Goal: Check status: Check status

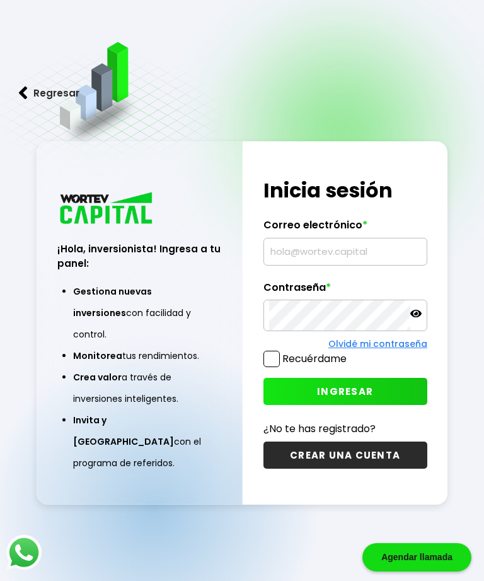
click at [342, 265] on input "text" at bounding box center [345, 251] width 153 height 26
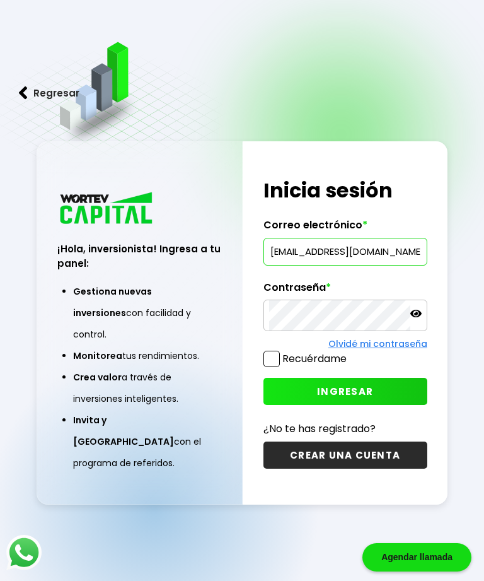
type input "[EMAIL_ADDRESS][DOMAIN_NAME]"
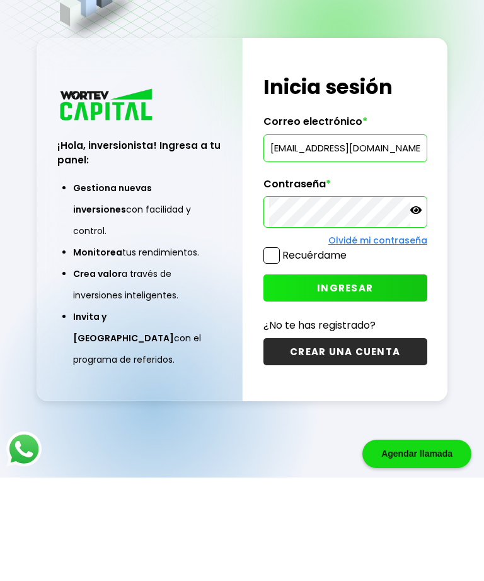
click at [373, 378] on button "INGRESAR" at bounding box center [345, 391] width 164 height 27
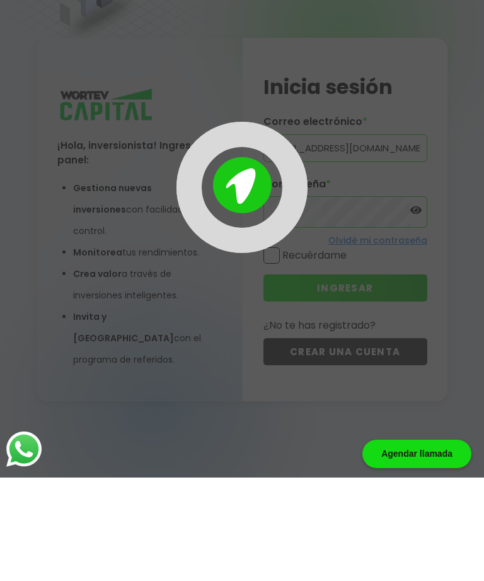
scroll to position [63, 0]
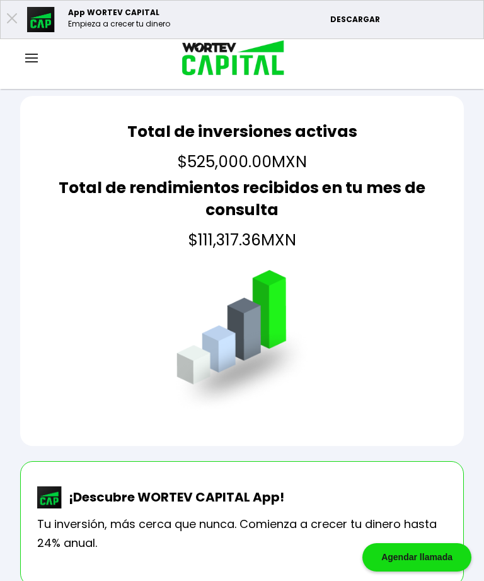
click at [32, 299] on div "Total de inversiones activas $525,000.00 MXN Total de rendimientos recibidos en…" at bounding box center [242, 271] width 444 height 350
click at [37, 57] on img at bounding box center [31, 58] width 13 height 9
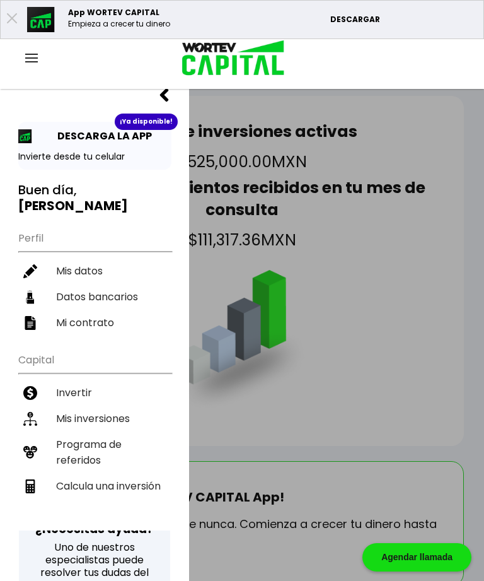
click at [123, 405] on li "Mis inversiones" at bounding box center [94, 418] width 153 height 26
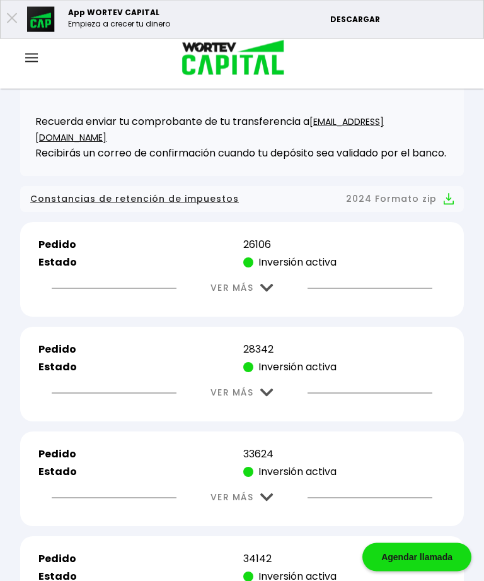
scroll to position [321, 0]
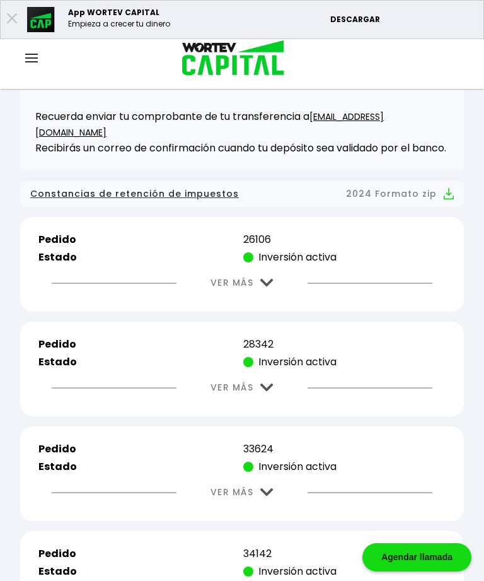
click at [268, 279] on button "VER MÁS" at bounding box center [242, 283] width 101 height 32
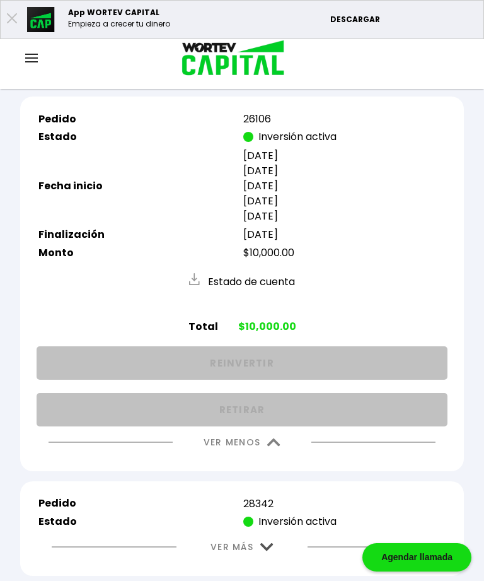
scroll to position [449, 0]
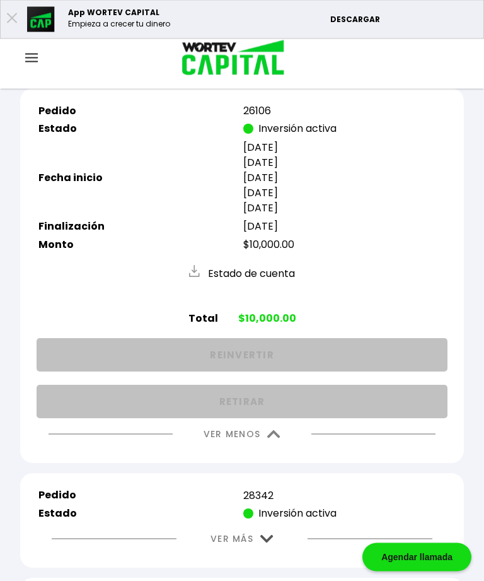
click at [277, 439] on img at bounding box center [273, 435] width 13 height 8
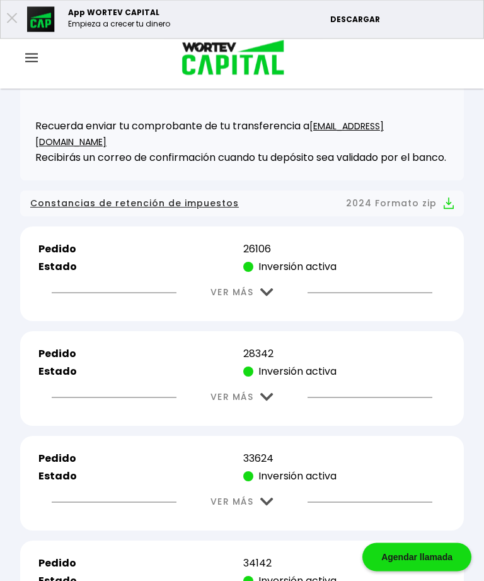
scroll to position [311, 0]
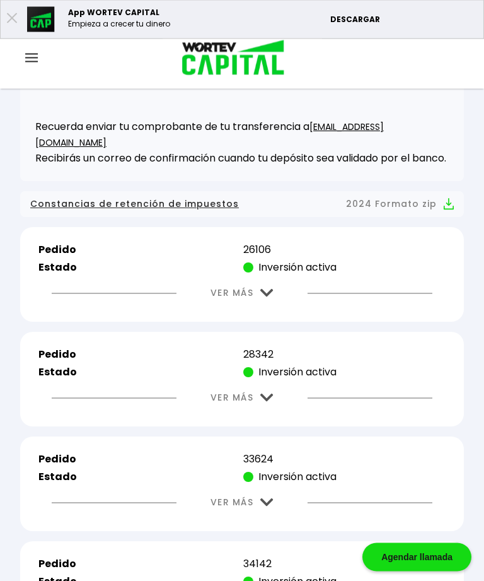
click at [272, 291] on button "VER MÁS" at bounding box center [242, 293] width 101 height 32
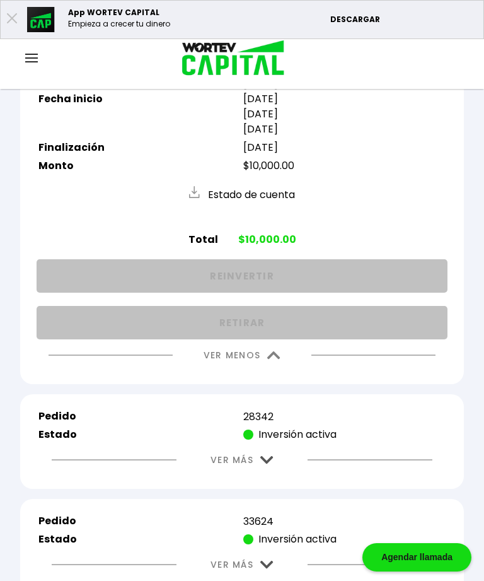
scroll to position [536, 0]
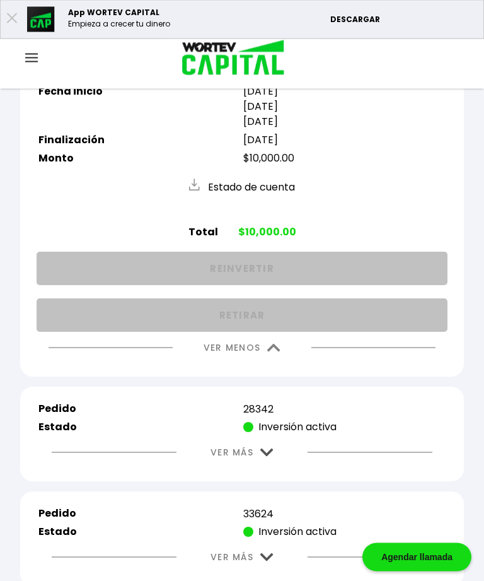
click at [274, 352] on img at bounding box center [273, 348] width 13 height 8
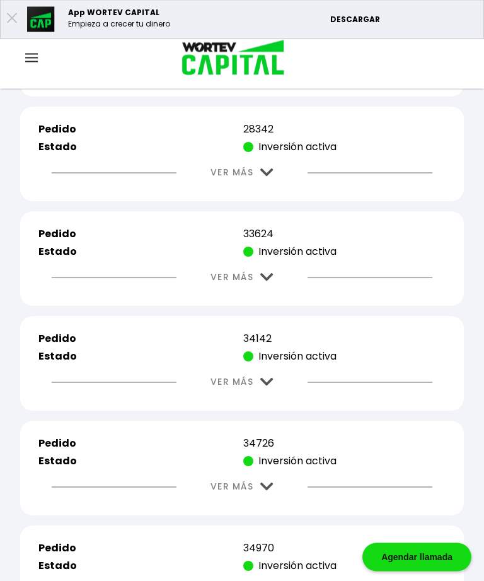
scroll to position [536, 0]
click at [266, 177] on img at bounding box center [266, 172] width 13 height 8
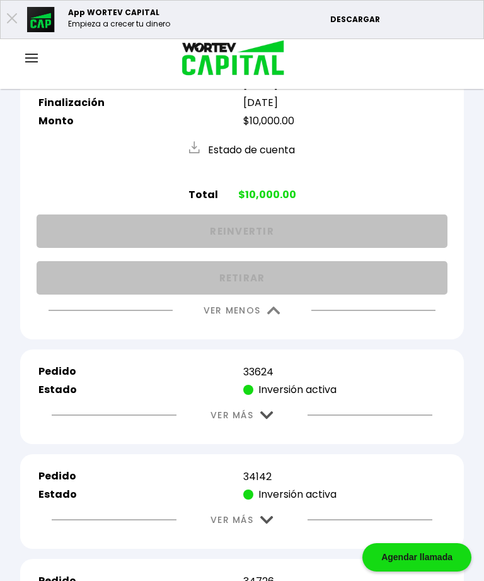
scroll to position [726, 0]
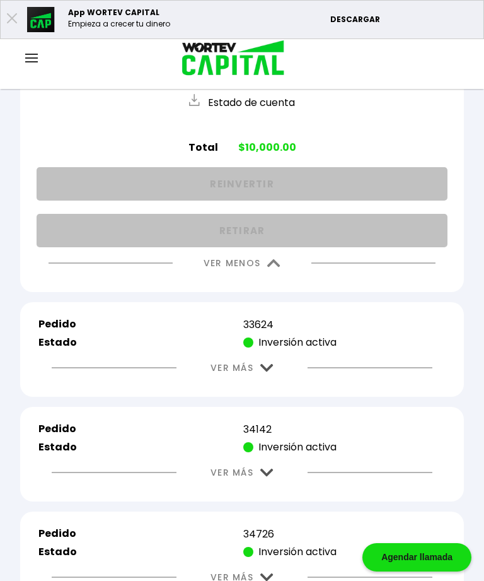
click at [279, 267] on img at bounding box center [273, 263] width 13 height 8
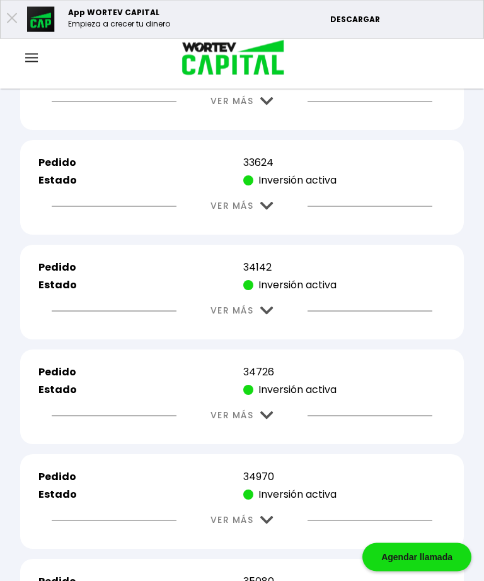
scroll to position [605, 0]
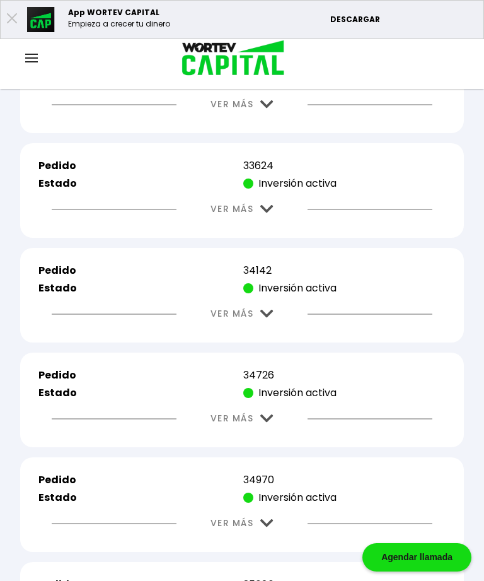
click at [274, 213] on img at bounding box center [266, 209] width 13 height 8
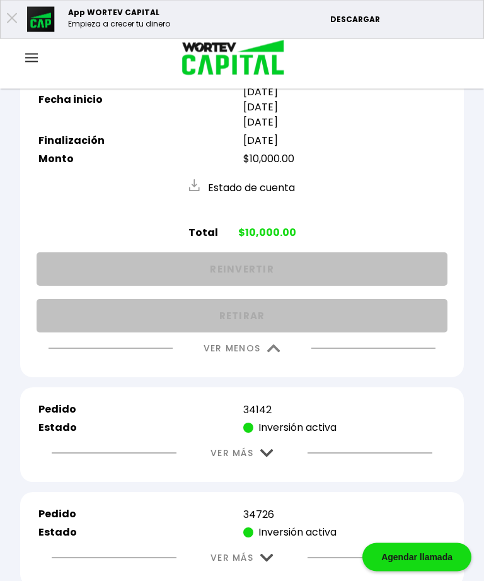
scroll to position [731, 0]
click at [277, 352] on img at bounding box center [273, 348] width 13 height 8
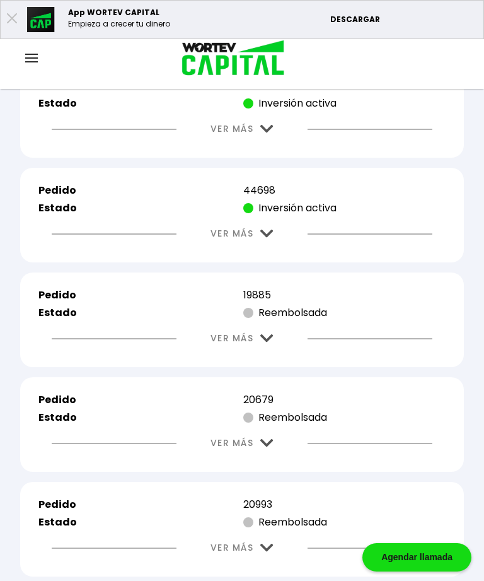
scroll to position [3613, 0]
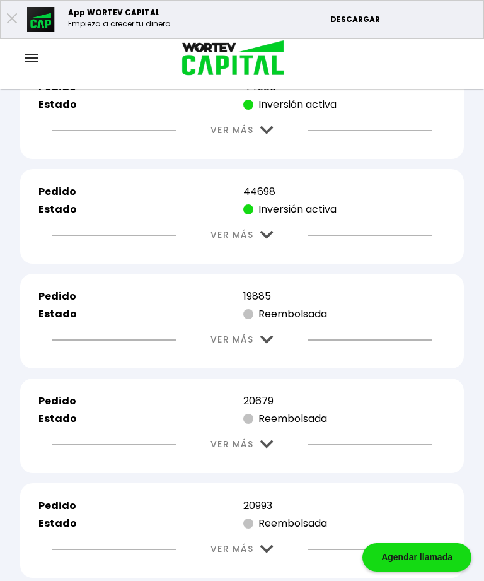
click at [272, 239] on img at bounding box center [266, 235] width 13 height 8
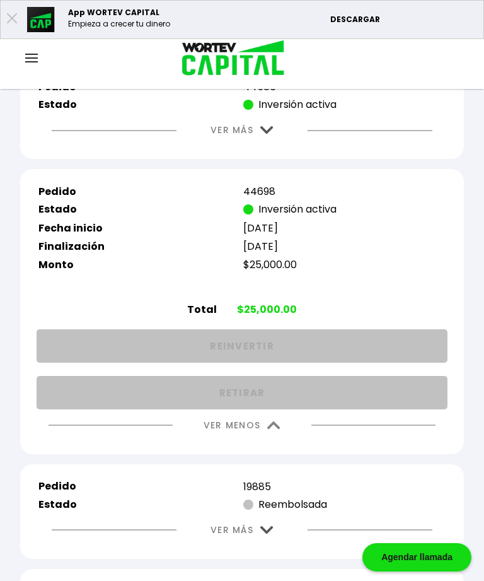
click at [277, 429] on img at bounding box center [273, 425] width 13 height 8
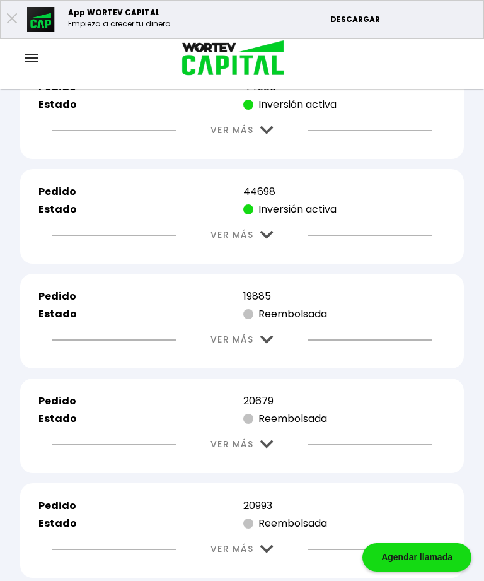
click at [270, 146] on button "VER MÁS" at bounding box center [242, 130] width 101 height 32
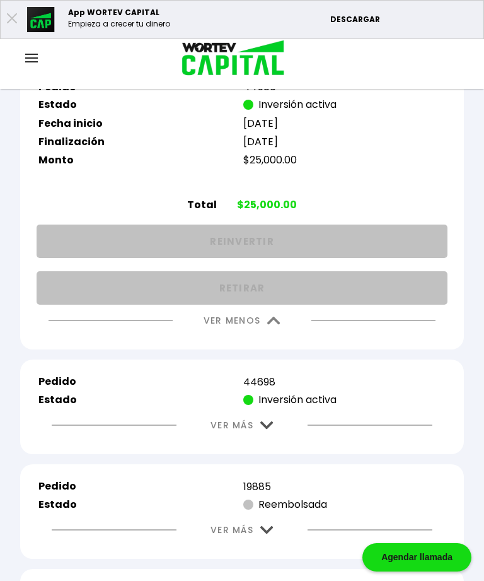
click at [279, 337] on button "VER MENOS" at bounding box center [242, 320] width 115 height 32
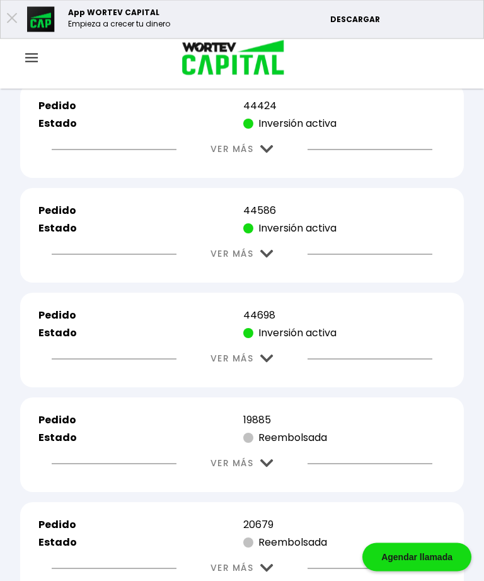
click at [272, 154] on img at bounding box center [266, 150] width 13 height 8
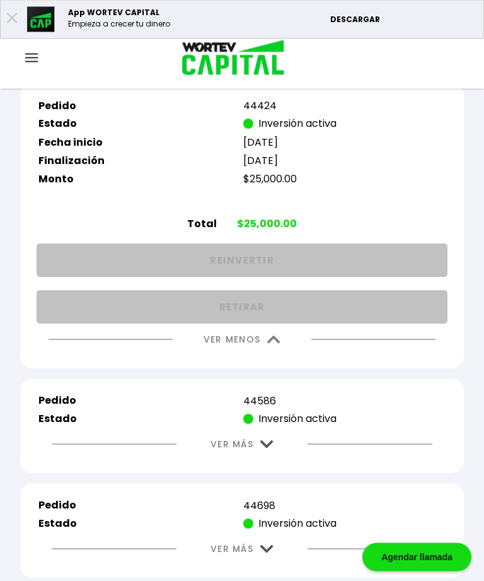
scroll to position [3490, 0]
click at [279, 344] on img at bounding box center [273, 339] width 13 height 8
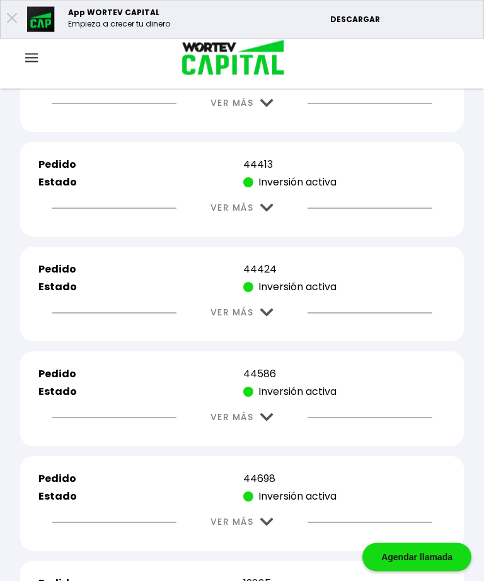
click at [273, 224] on button "VER MÁS" at bounding box center [242, 208] width 101 height 32
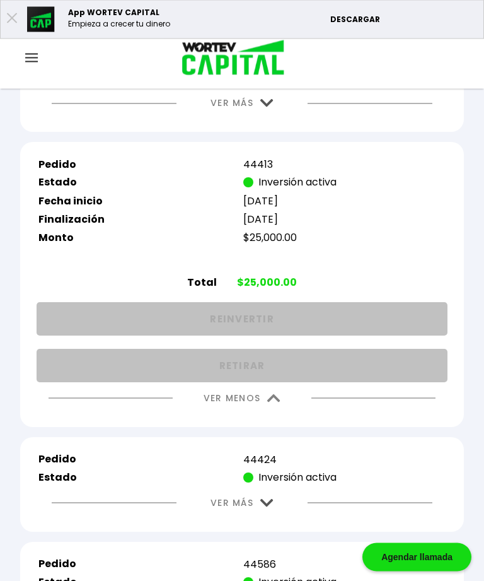
scroll to position [3326, 0]
click at [281, 402] on img at bounding box center [273, 398] width 13 height 8
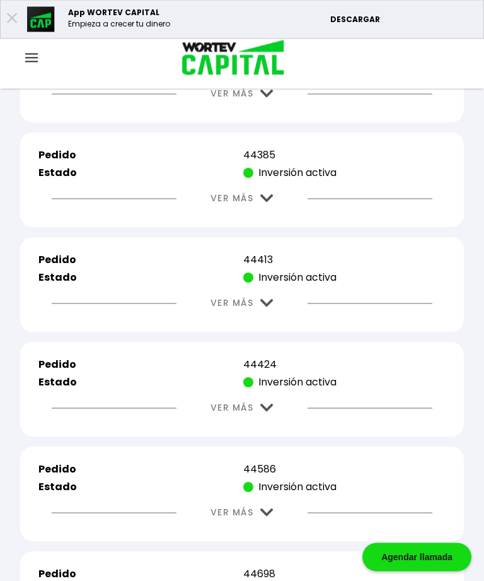
scroll to position [3231, 0]
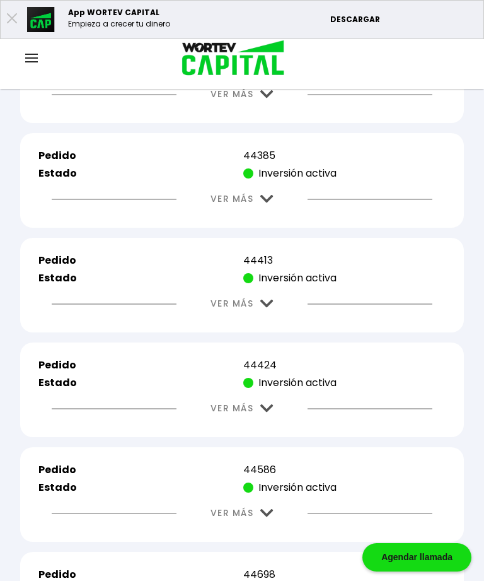
click at [267, 203] on img at bounding box center [266, 199] width 13 height 8
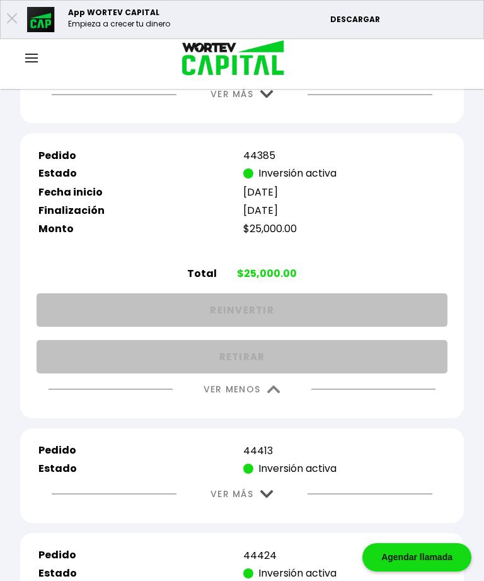
click at [275, 393] on img at bounding box center [273, 389] width 13 height 8
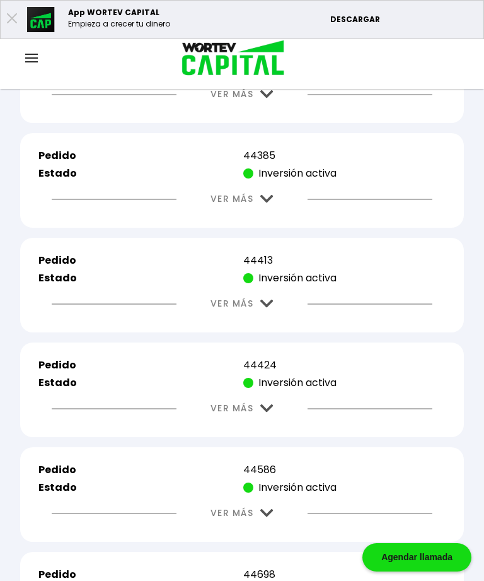
click at [274, 308] on img at bounding box center [266, 303] width 13 height 8
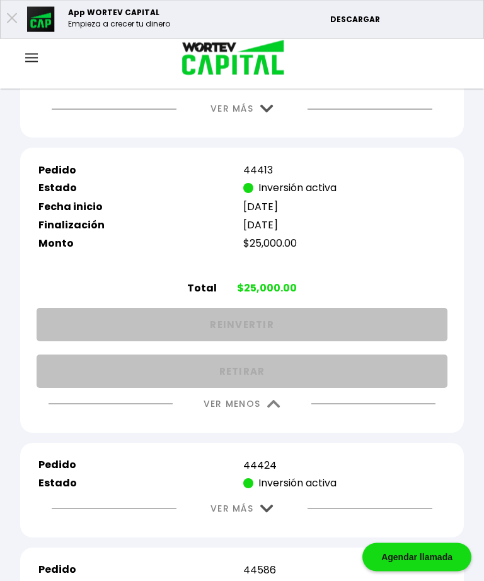
scroll to position [3322, 0]
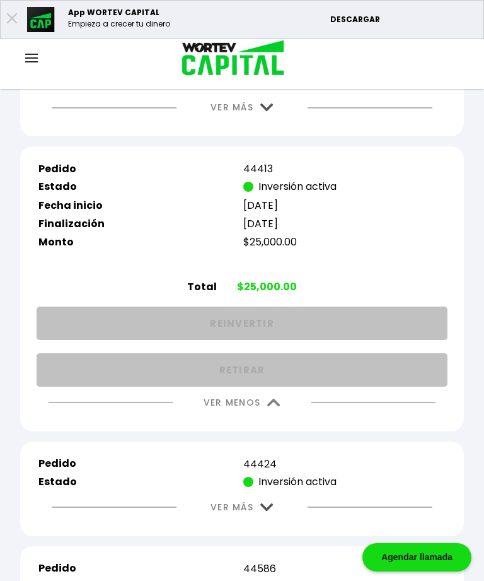
click at [276, 407] on img at bounding box center [273, 402] width 13 height 8
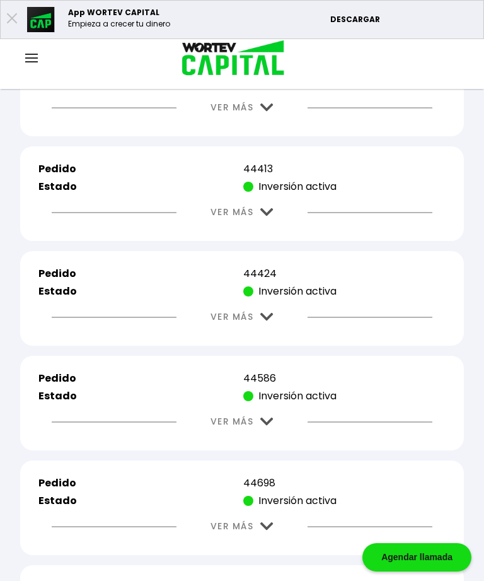
click at [269, 321] on img at bounding box center [266, 317] width 13 height 8
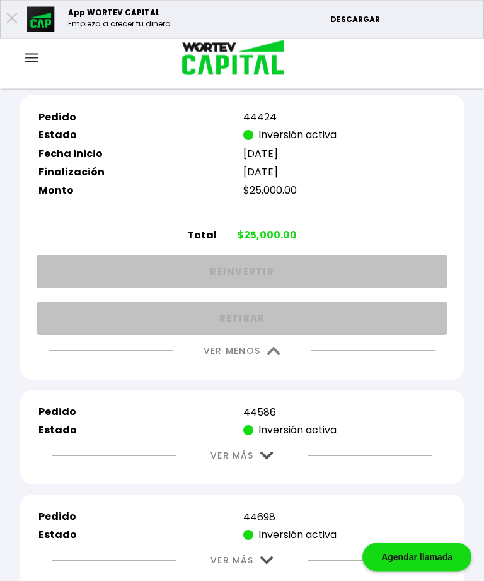
scroll to position [3478, 0]
click at [277, 355] on img at bounding box center [273, 351] width 13 height 8
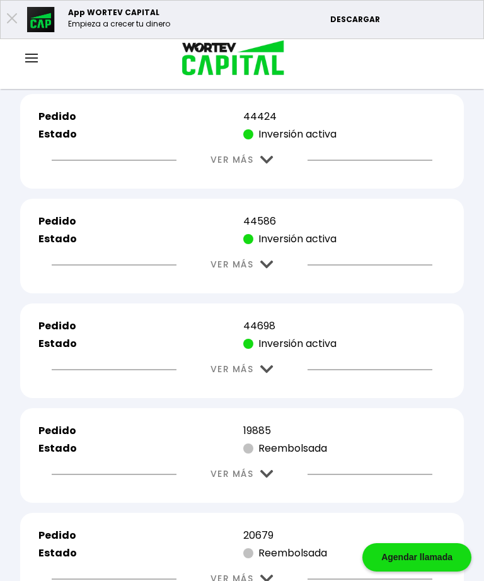
click at [277, 281] on button "VER MÁS" at bounding box center [242, 264] width 101 height 32
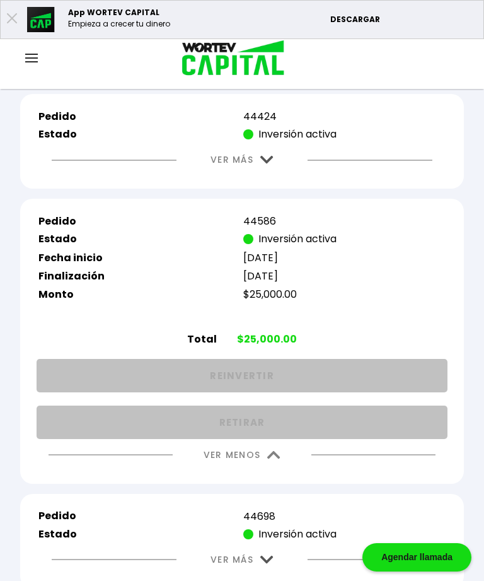
click at [284, 471] on button "VER MENOS" at bounding box center [242, 455] width 115 height 32
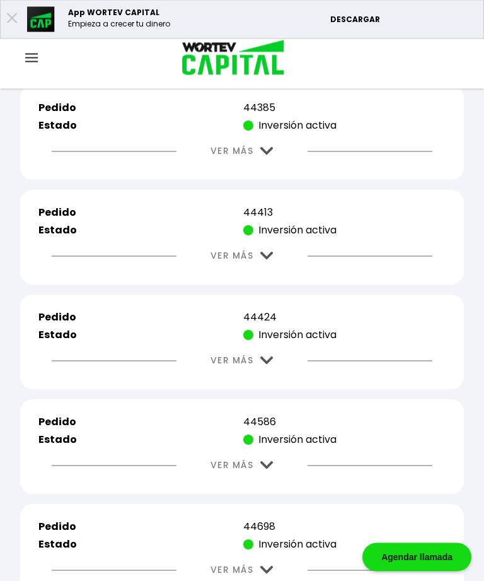
click at [269, 260] on img at bounding box center [266, 256] width 13 height 8
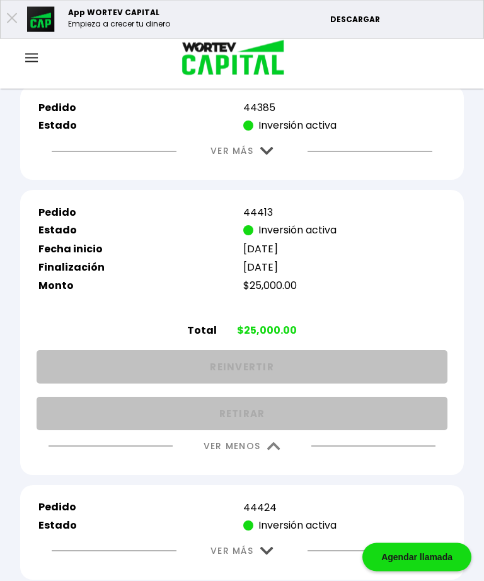
scroll to position [3279, 0]
click at [281, 450] on img at bounding box center [273, 446] width 13 height 8
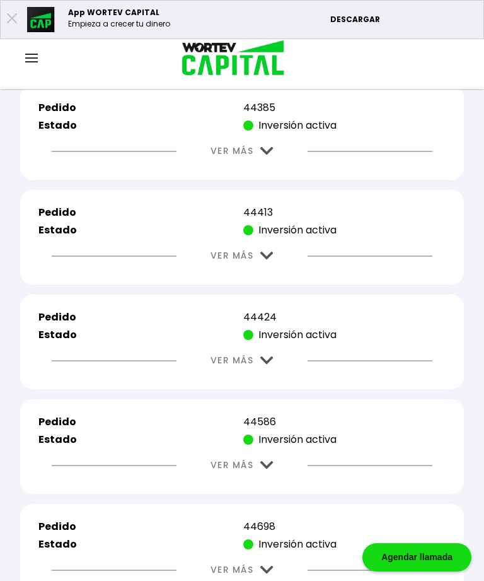
click at [277, 167] on button "VER MÁS" at bounding box center [242, 151] width 101 height 32
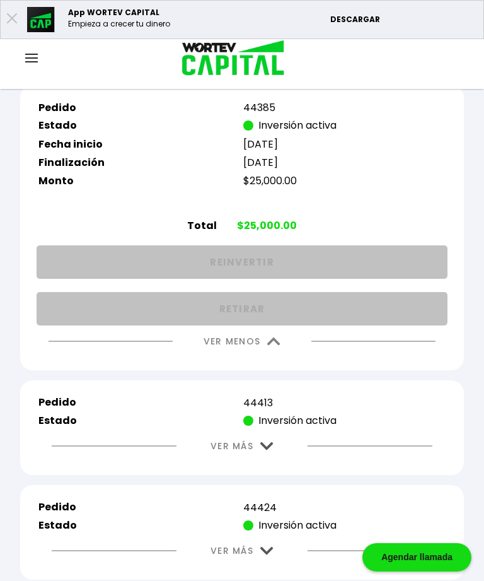
click at [277, 345] on img at bounding box center [273, 341] width 13 height 8
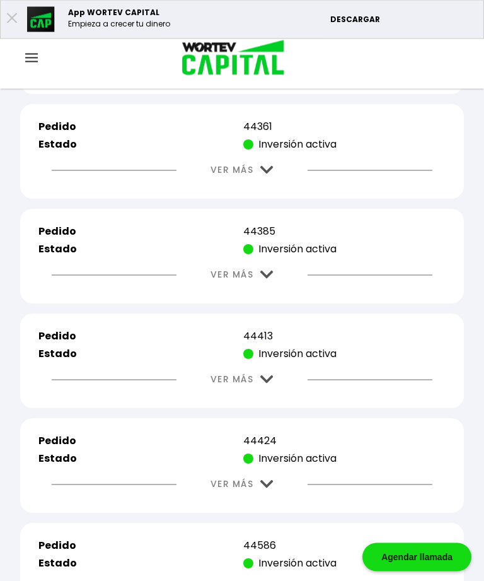
click at [272, 187] on button "VER MÁS" at bounding box center [242, 170] width 101 height 32
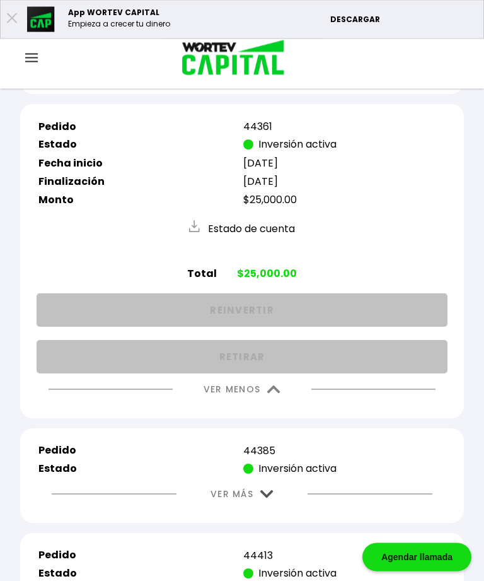
scroll to position [3155, 0]
click at [279, 393] on img at bounding box center [273, 389] width 13 height 8
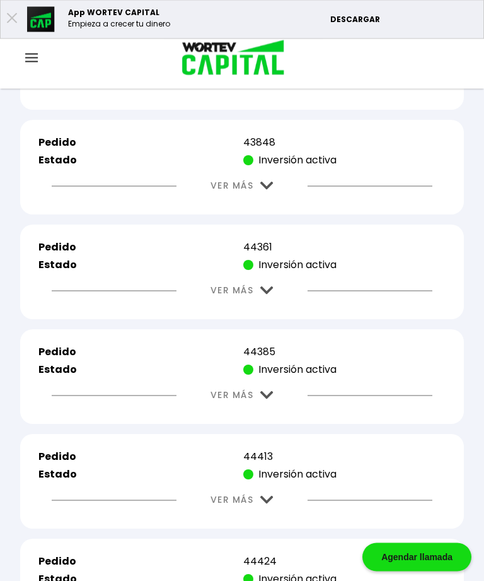
scroll to position [3035, 0]
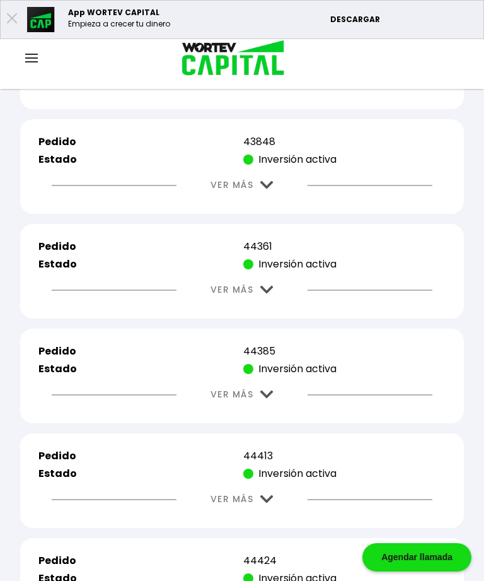
click at [269, 189] on img at bounding box center [266, 185] width 13 height 8
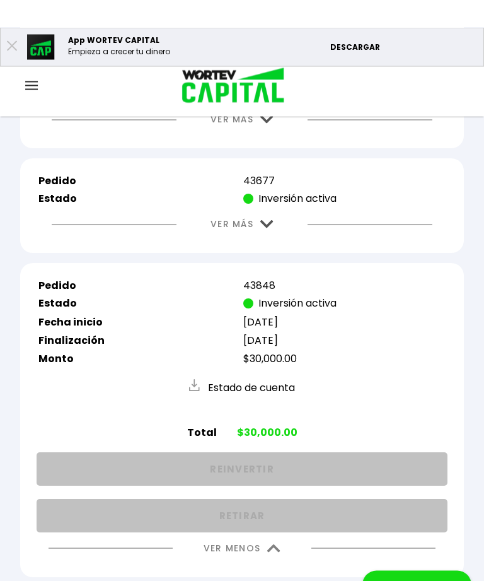
scroll to position [2840, 0]
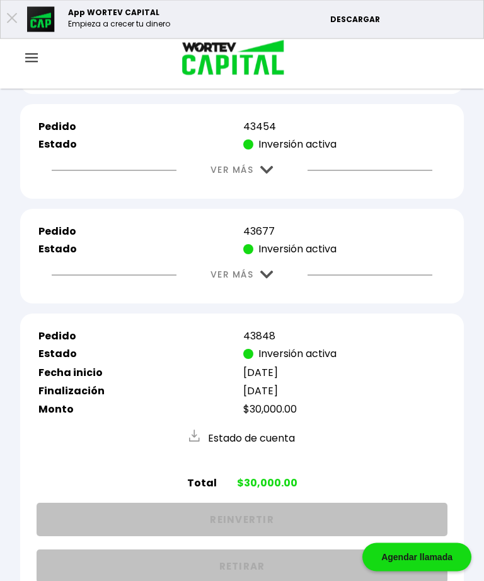
click at [272, 279] on img at bounding box center [266, 275] width 13 height 8
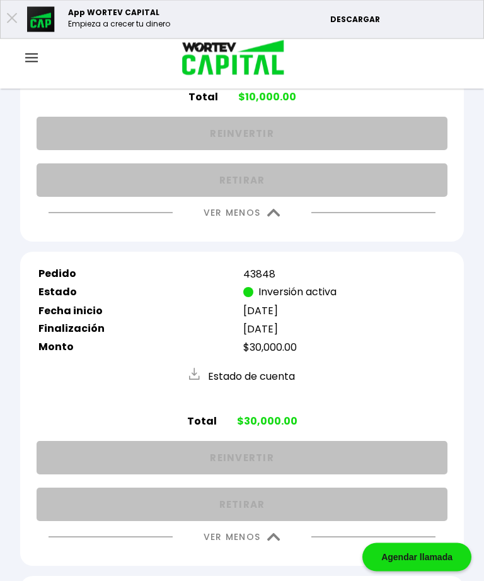
scroll to position [3165, 0]
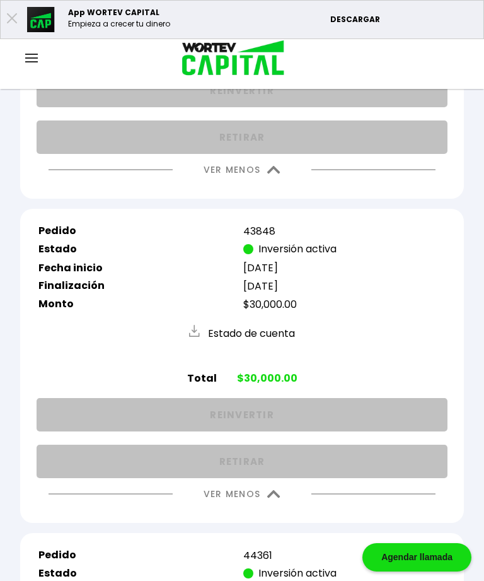
click at [279, 174] on img at bounding box center [273, 170] width 13 height 8
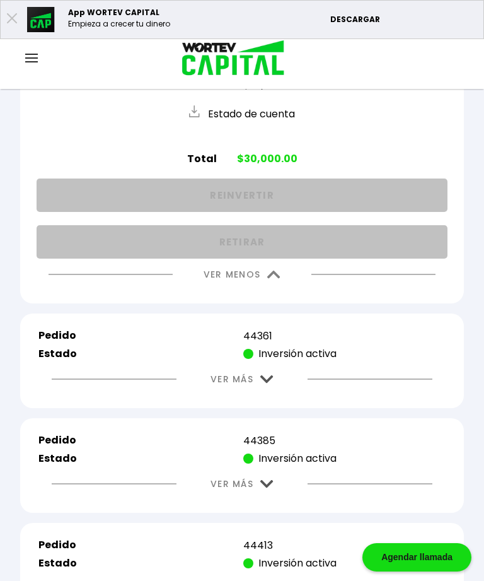
click at [271, 279] on img at bounding box center [273, 274] width 13 height 8
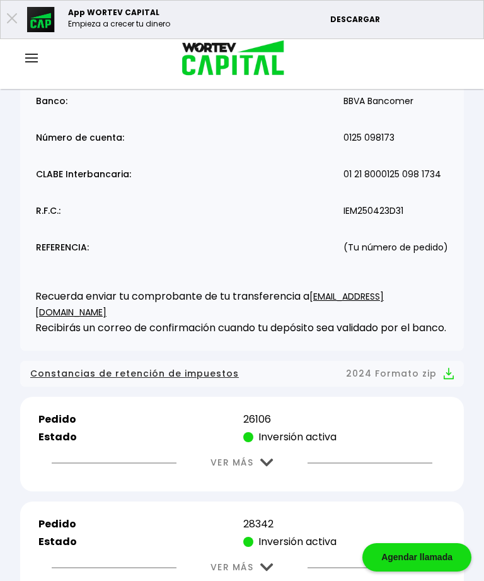
scroll to position [0, 0]
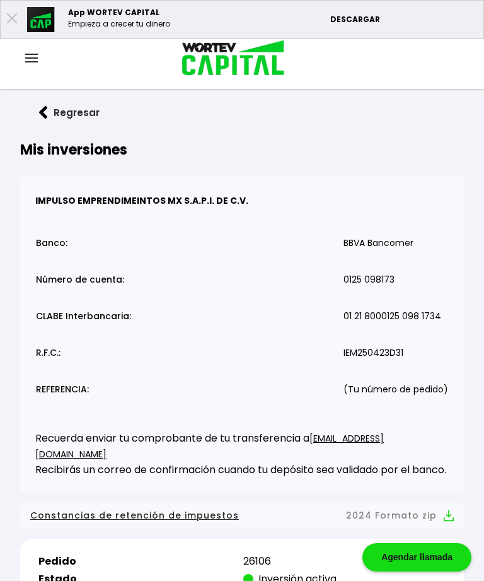
click at [35, 57] on img at bounding box center [31, 58] width 13 height 9
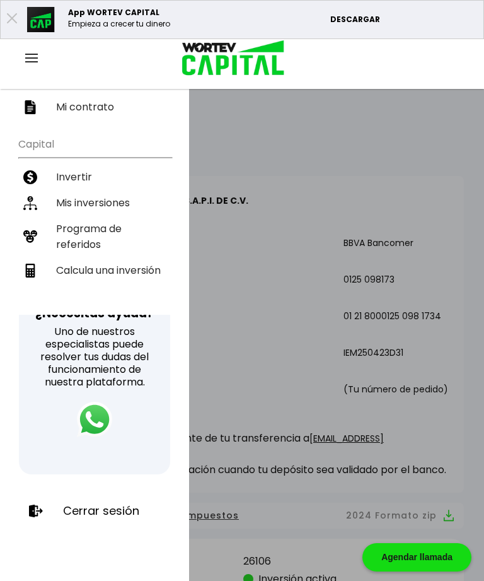
scroll to position [216, 0]
click at [107, 504] on p "Cerrar sesión" at bounding box center [101, 510] width 76 height 13
